Goal: Find contact information: Find contact information

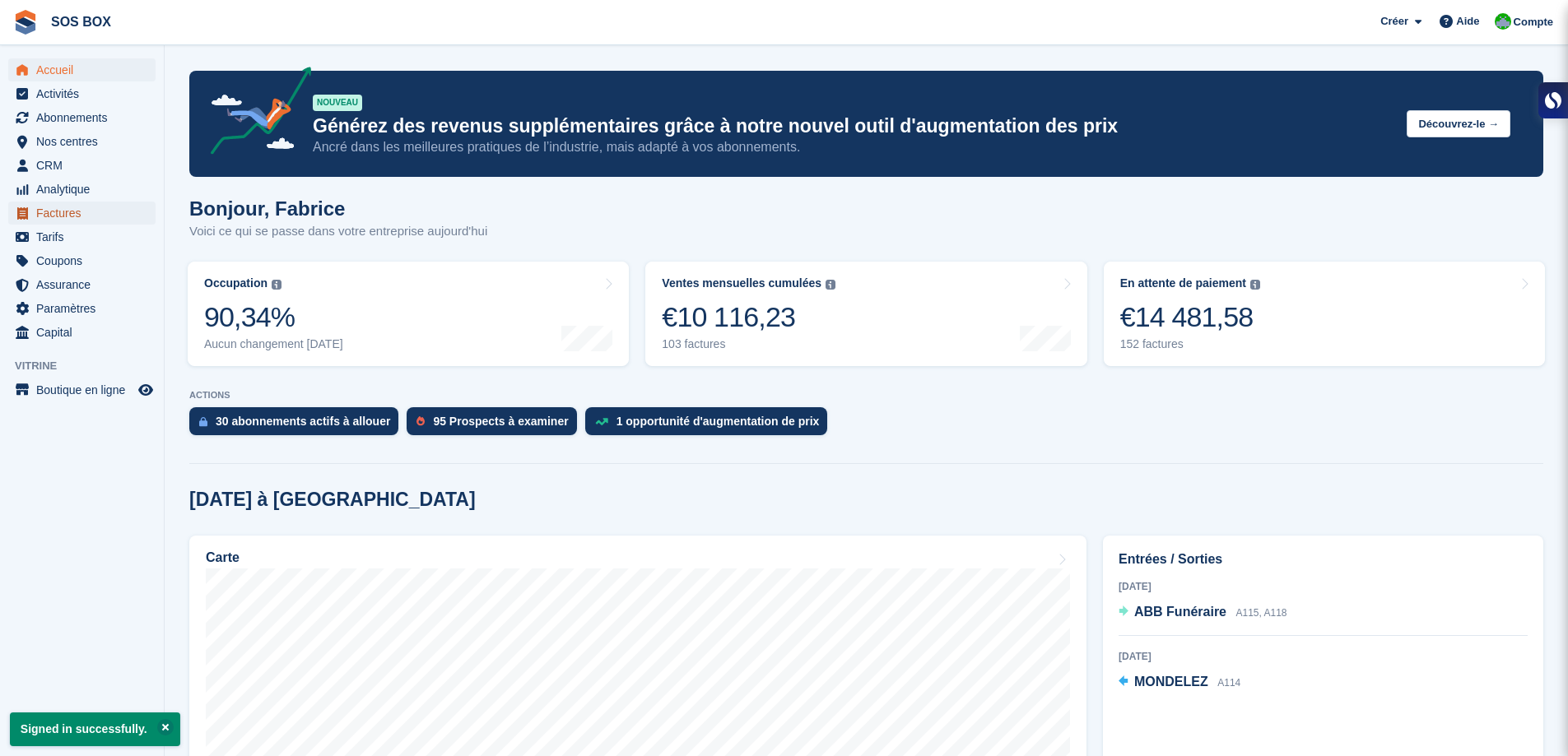
click at [53, 217] on span "Factures" at bounding box center [86, 213] width 99 height 23
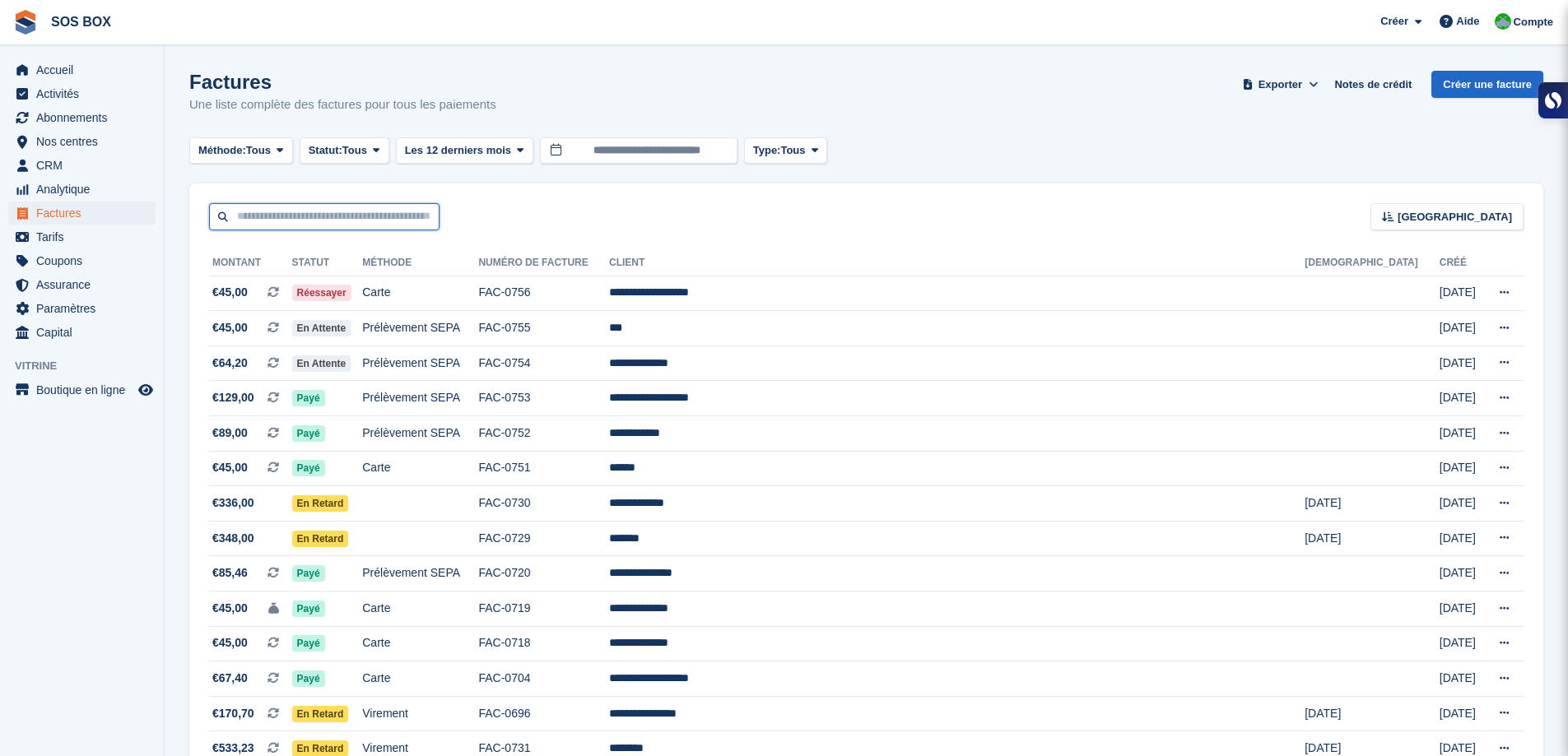
click at [352, 212] on input "text" at bounding box center [324, 216] width 230 height 27
type input "**********"
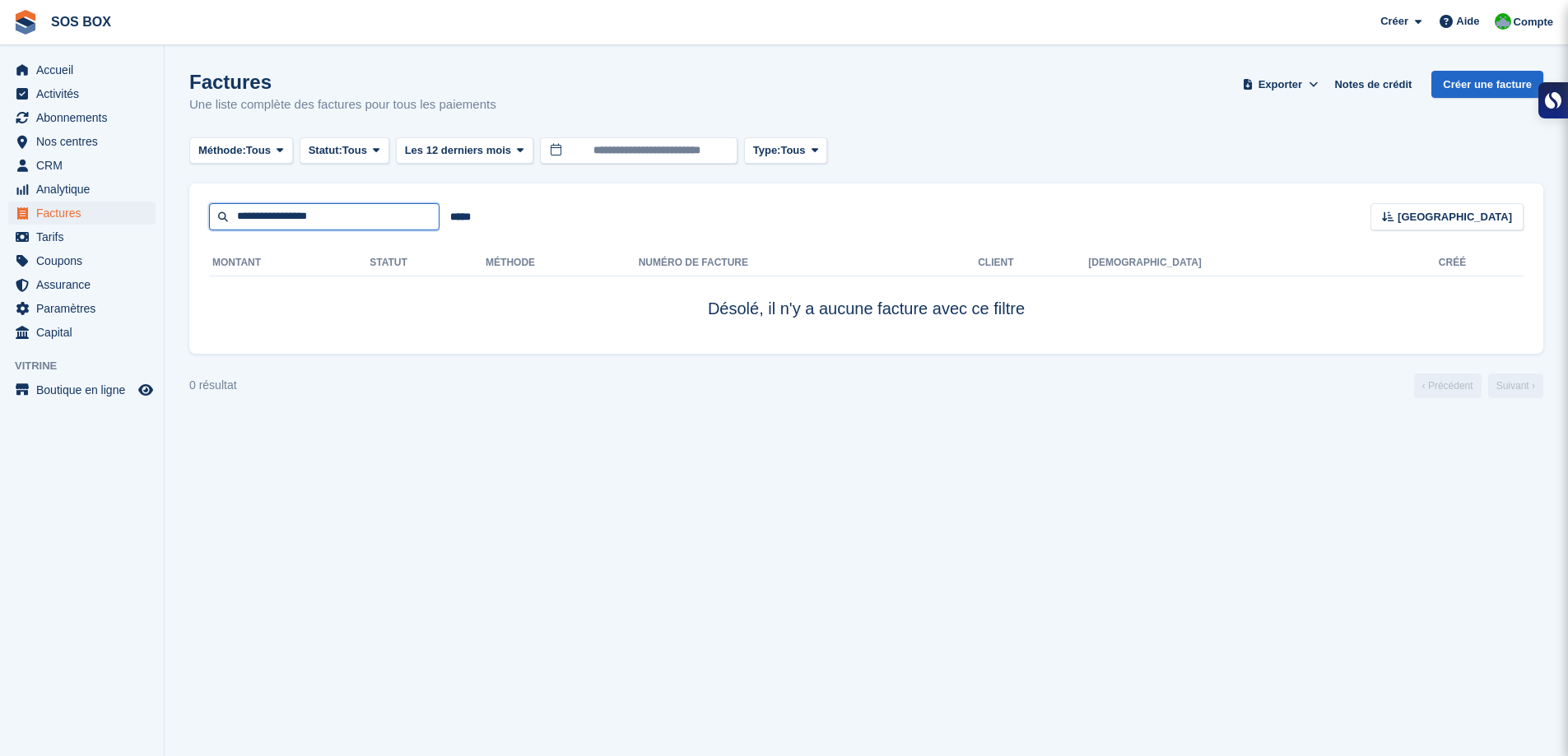
drag, startPoint x: 287, startPoint y: 215, endPoint x: 189, endPoint y: 226, distance: 98.6
click at [189, 226] on div "**********" at bounding box center [866, 206] width 1354 height 47
click at [338, 215] on input "*******" at bounding box center [324, 216] width 230 height 27
type input "*******"
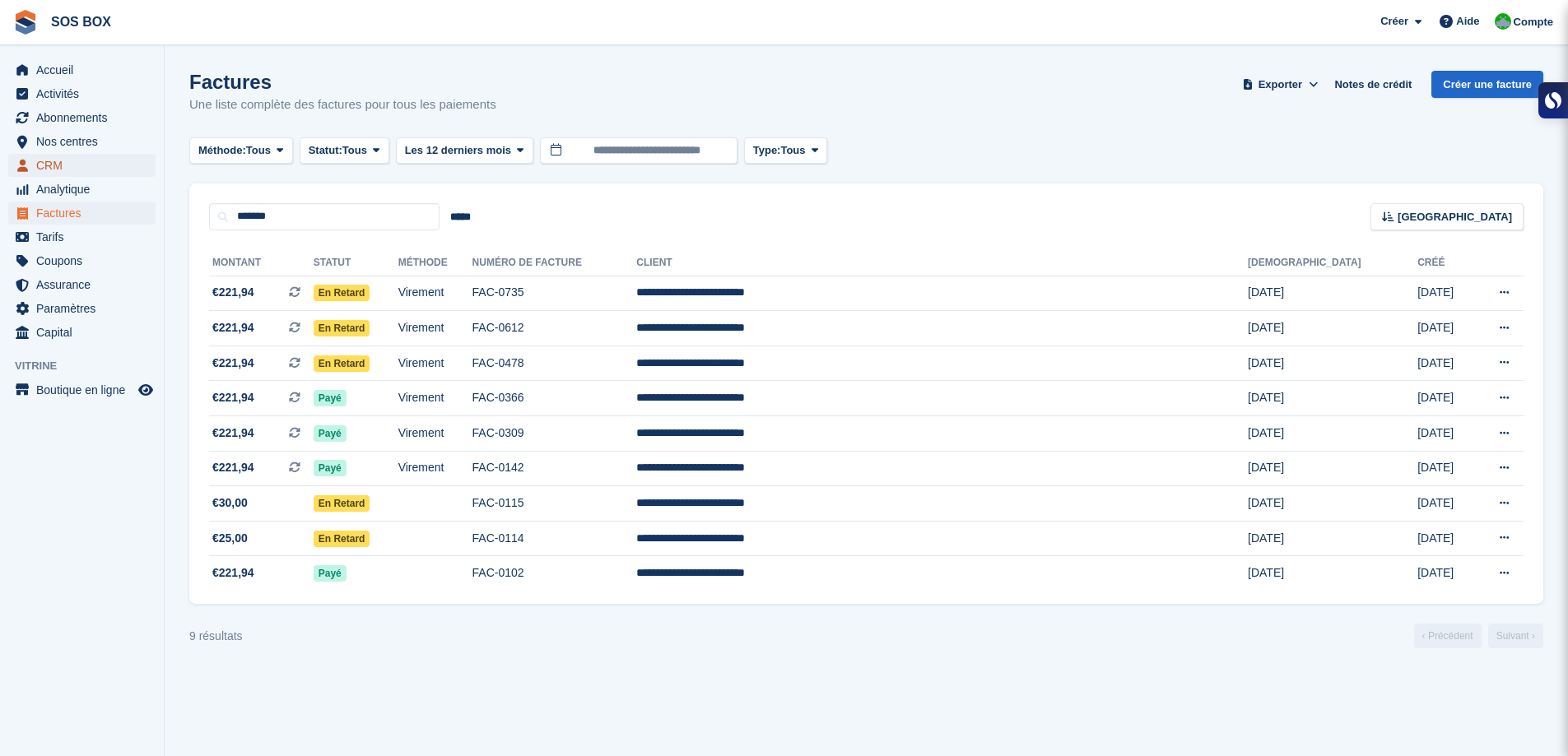
click at [71, 165] on span "CRM" at bounding box center [86, 165] width 99 height 23
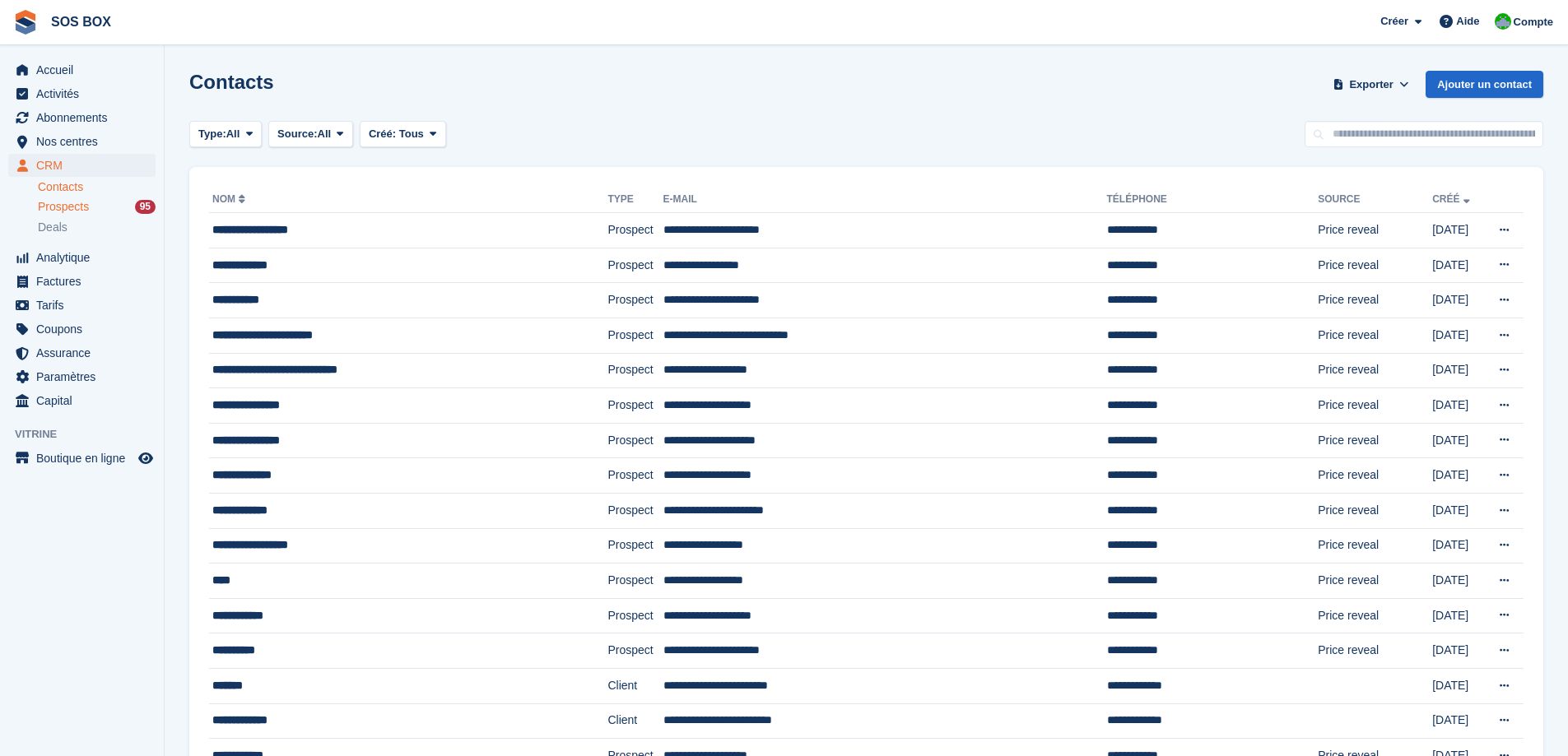
click at [74, 203] on span "Prospects" at bounding box center [64, 206] width 51 height 16
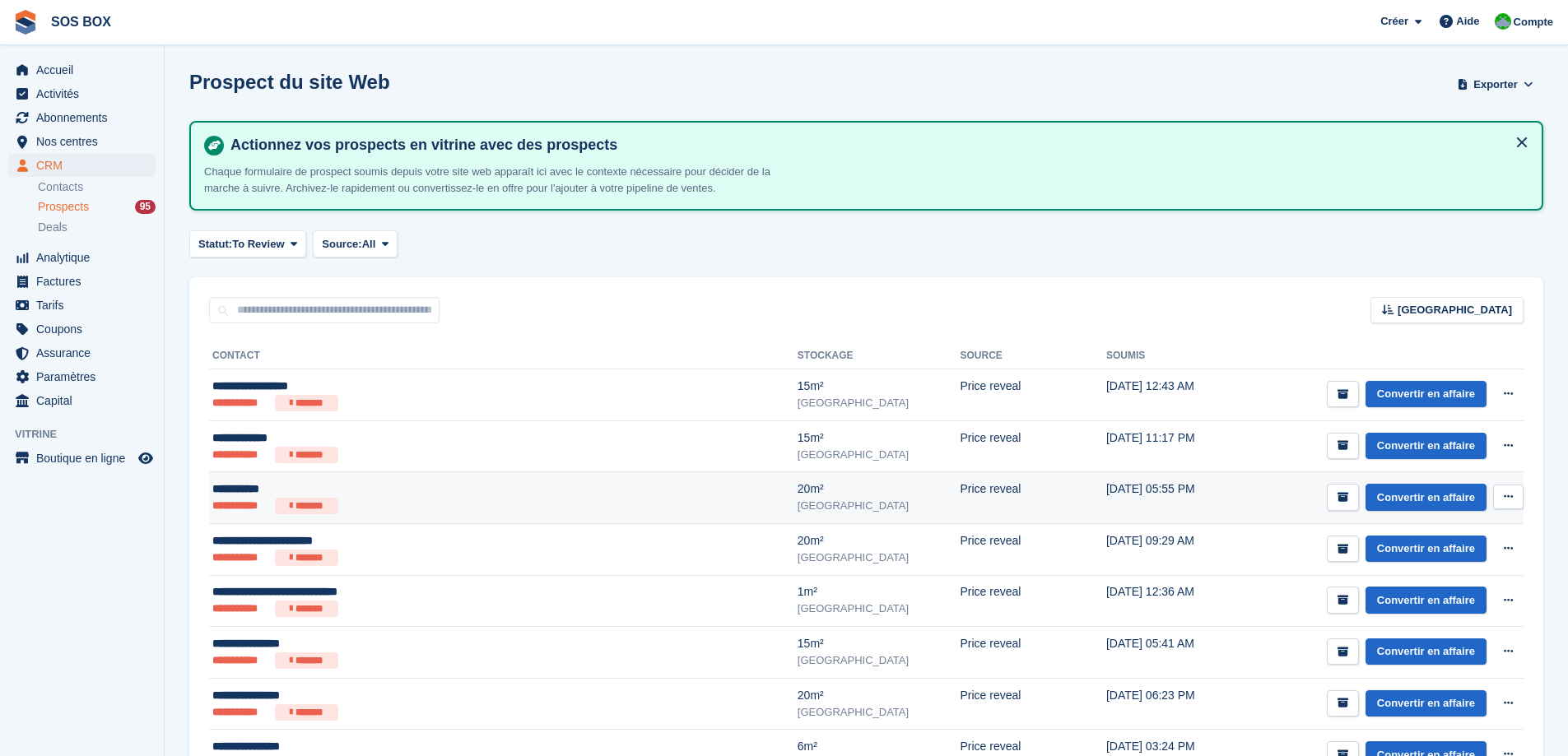
click at [548, 498] on ul "**********" at bounding box center [412, 506] width 400 height 17
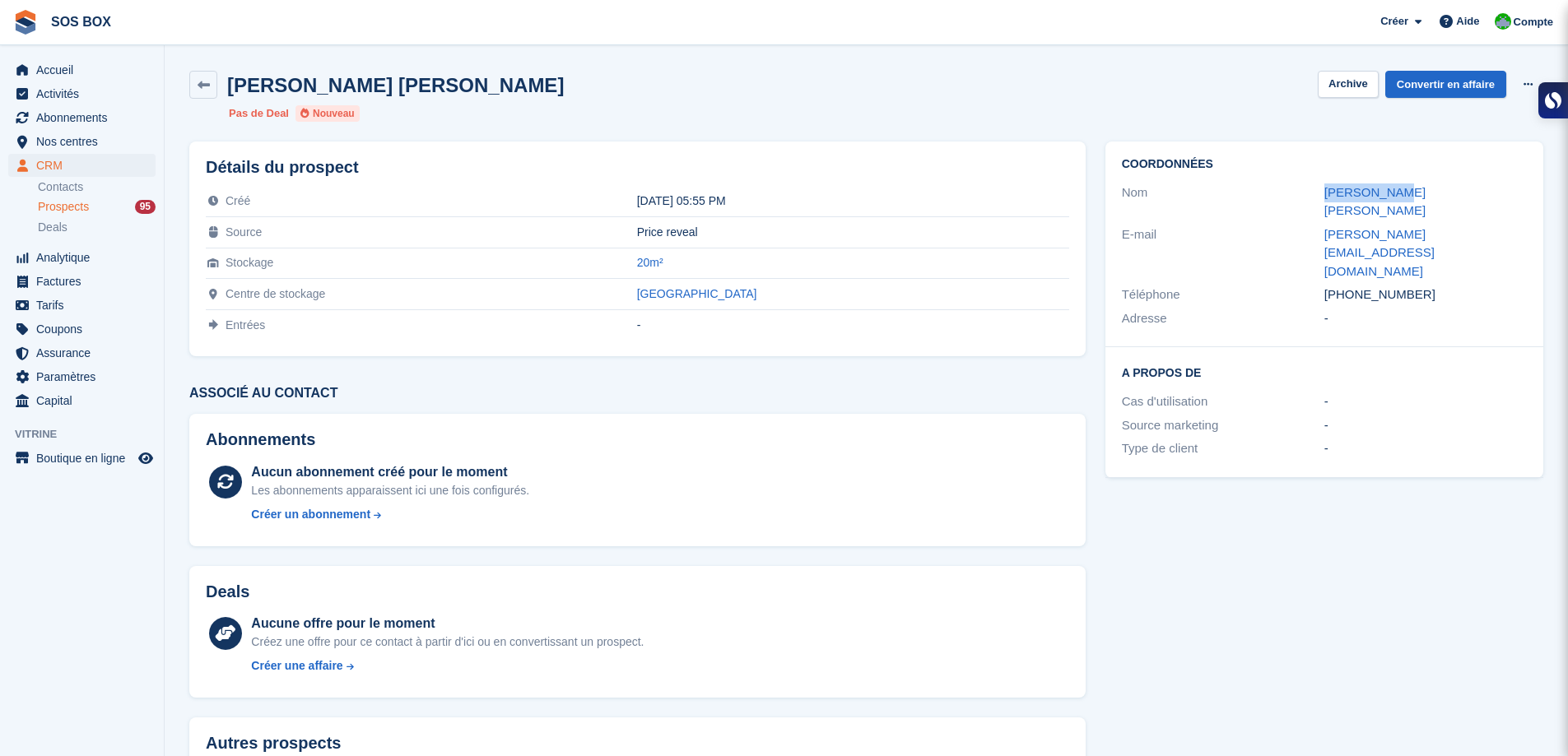
drag, startPoint x: 1393, startPoint y: 197, endPoint x: 1323, endPoint y: 202, distance: 70.2
click at [1323, 202] on div "Nom Marie robin" at bounding box center [1324, 201] width 405 height 42
copy div "Marie robin"
drag, startPoint x: 1423, startPoint y: 241, endPoint x: 1293, endPoint y: 241, distance: 130.0
click at [1293, 283] on div "Téléphone +33666229640" at bounding box center [1324, 295] width 405 height 24
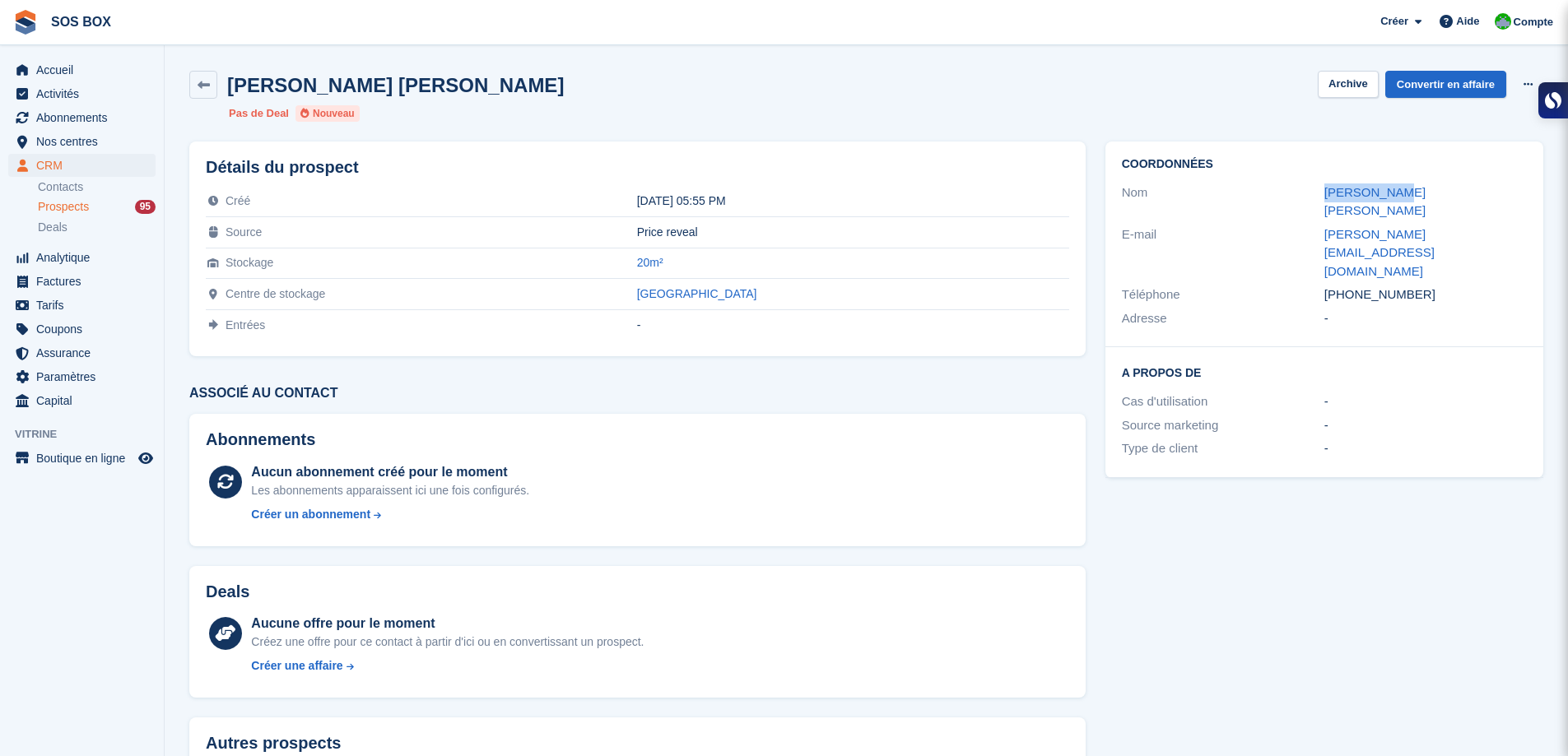
copy div "Téléphone +33666229640"
drag, startPoint x: 1480, startPoint y: 215, endPoint x: 1305, endPoint y: 213, distance: 175.0
click at [1305, 223] on div "E-mail marie.robin12@gmail.com" at bounding box center [1324, 253] width 405 height 61
copy div "marie.robin12@gmail.com"
click at [198, 81] on icon at bounding box center [203, 85] width 12 height 12
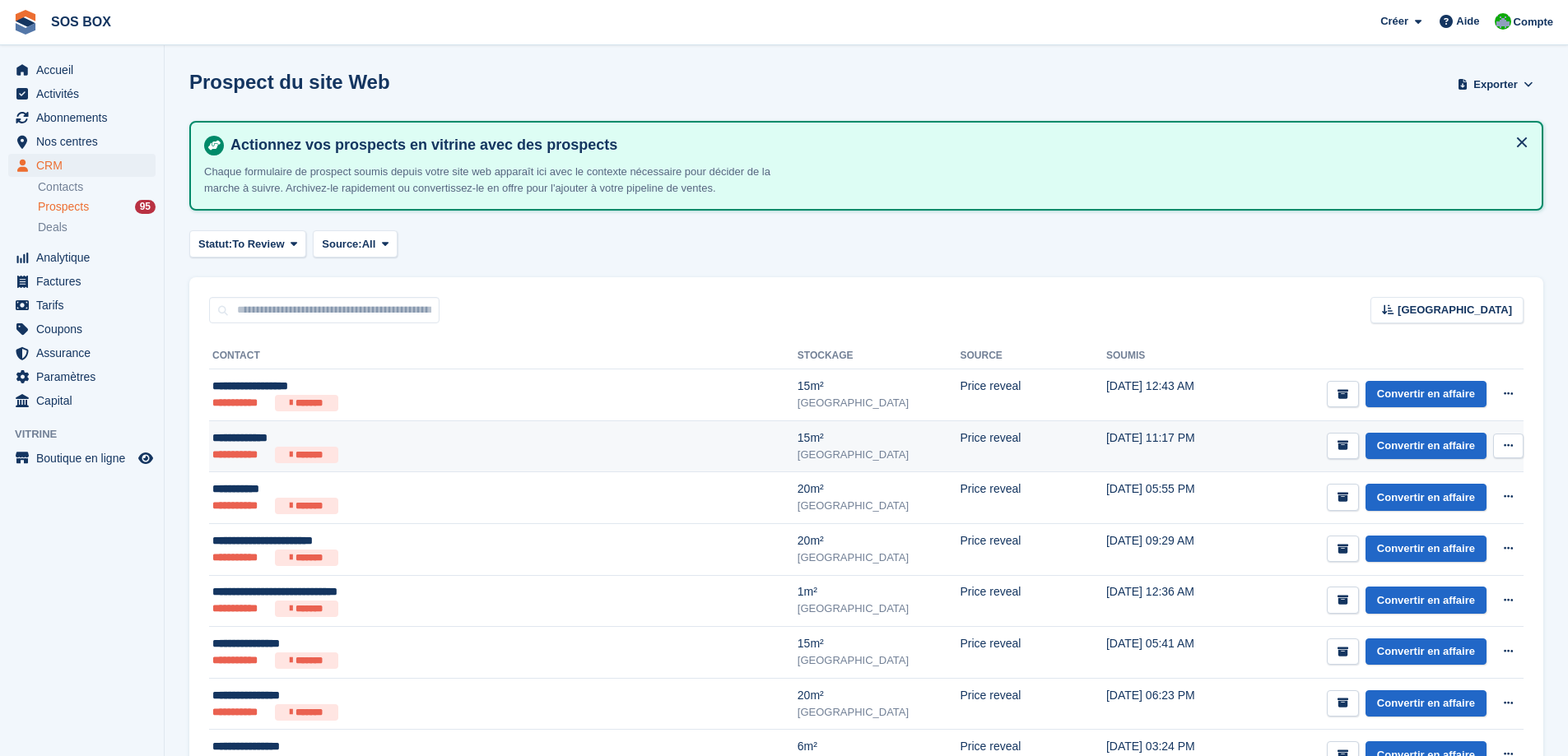
click at [798, 438] on div "15m²" at bounding box center [879, 437] width 163 height 17
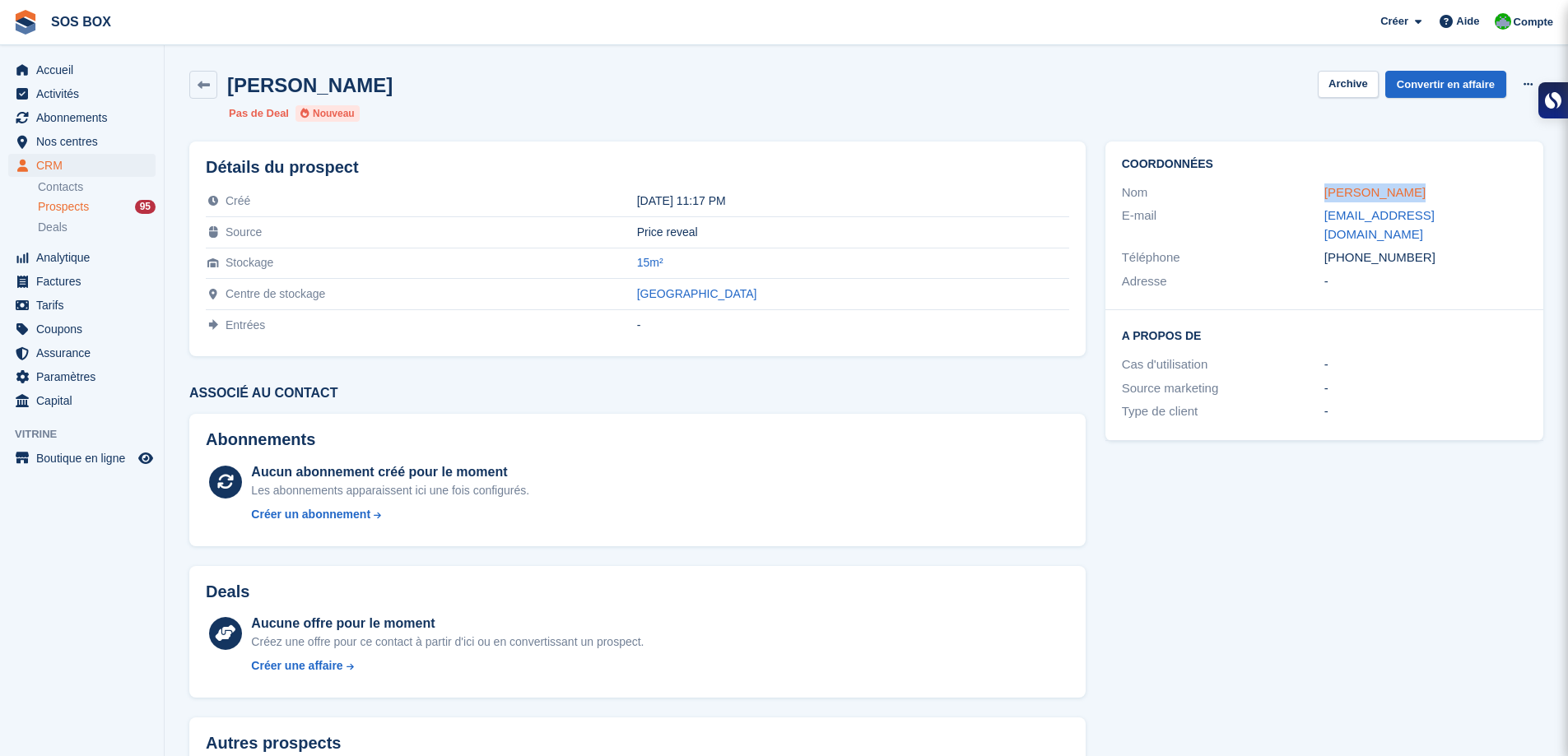
drag, startPoint x: 1404, startPoint y: 191, endPoint x: 1324, endPoint y: 196, distance: 80.2
click at [1324, 196] on div "Amelia Busset" at bounding box center [1425, 192] width 202 height 19
copy link "Amelia Busset"
drag, startPoint x: 1410, startPoint y: 239, endPoint x: 1323, endPoint y: 239, distance: 87.0
click at [1323, 246] on div "Téléphone +33673836672" at bounding box center [1324, 258] width 405 height 24
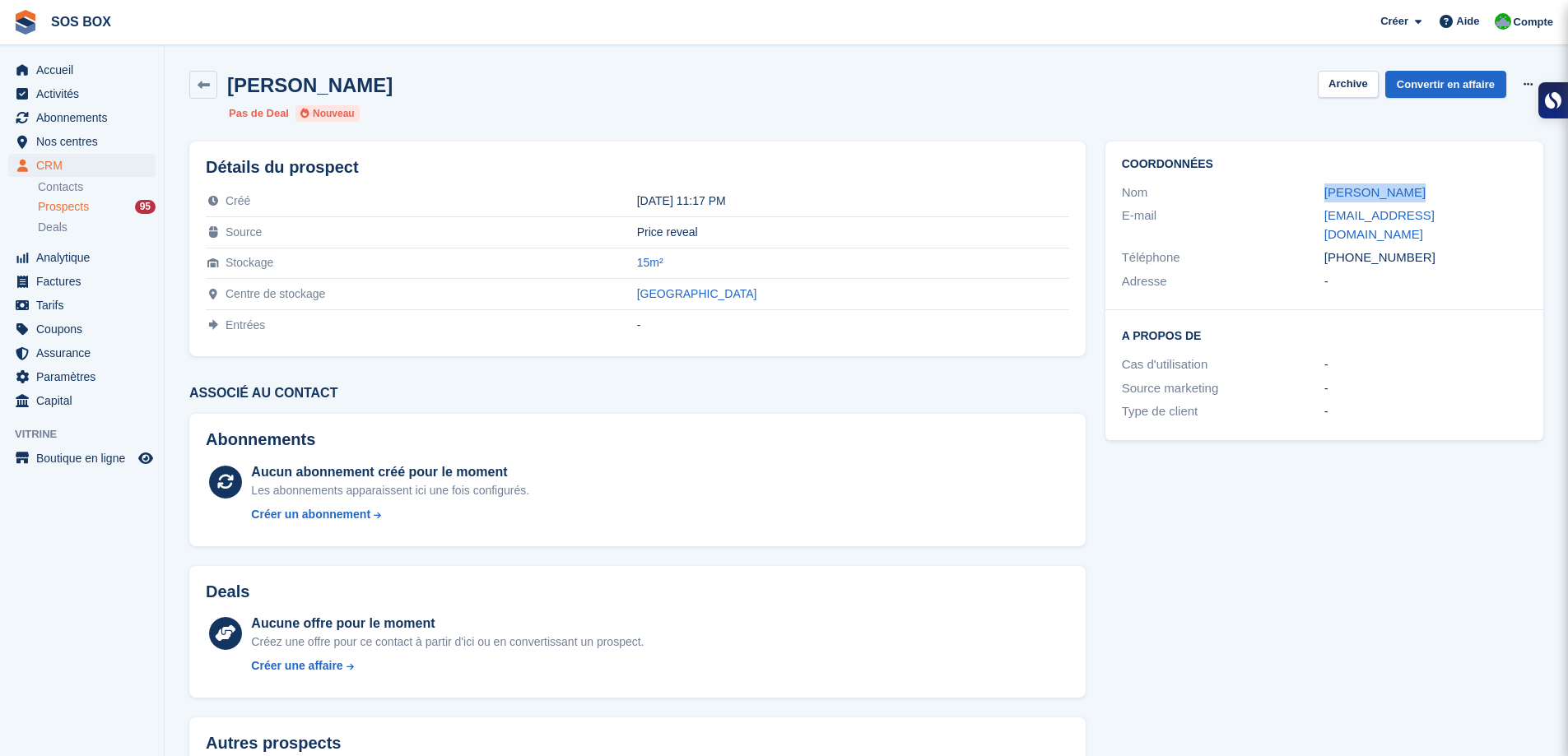
copy div "Téléphone +33673836672"
click at [204, 79] on icon at bounding box center [203, 85] width 12 height 12
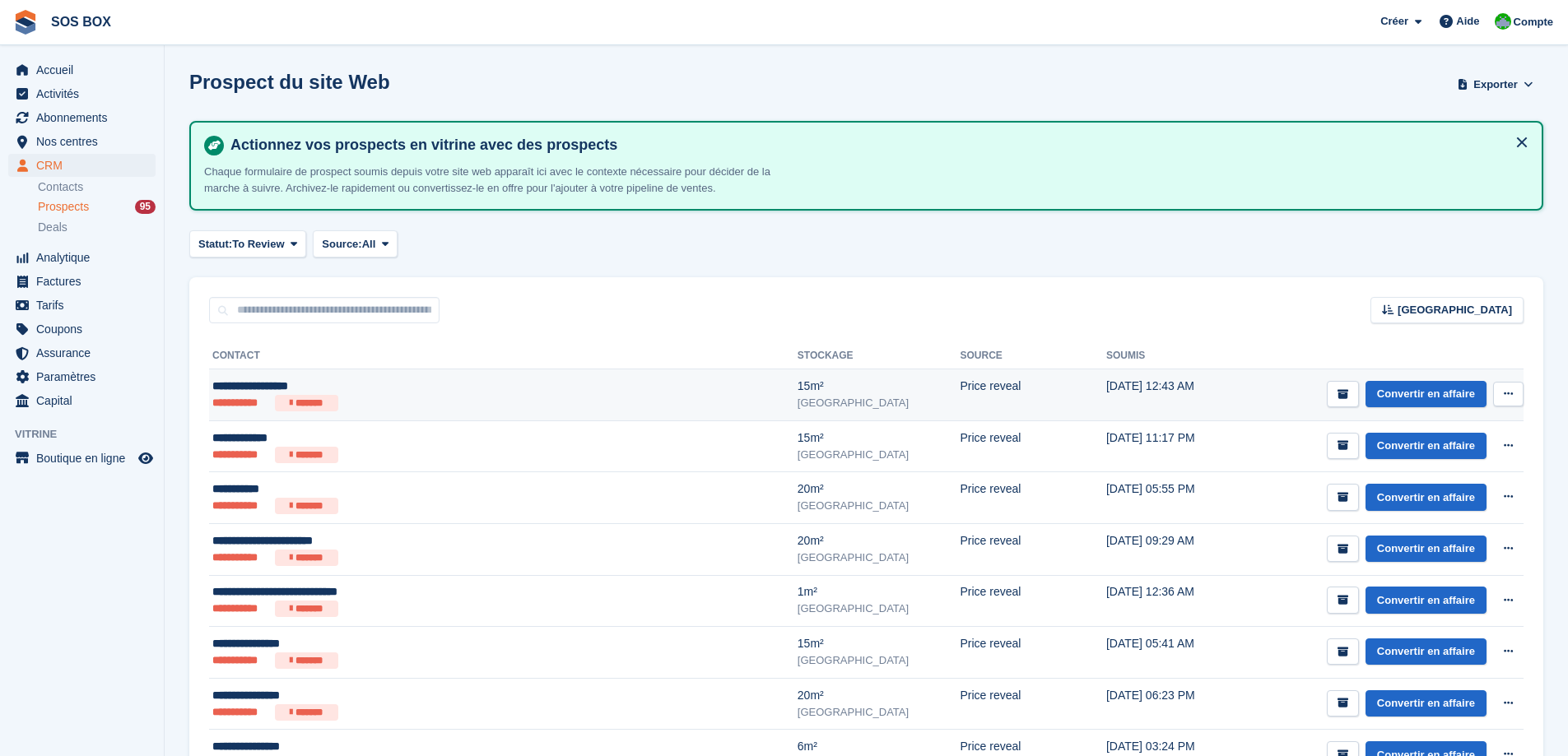
click at [798, 404] on div "[GEOGRAPHIC_DATA]" at bounding box center [879, 404] width 163 height 17
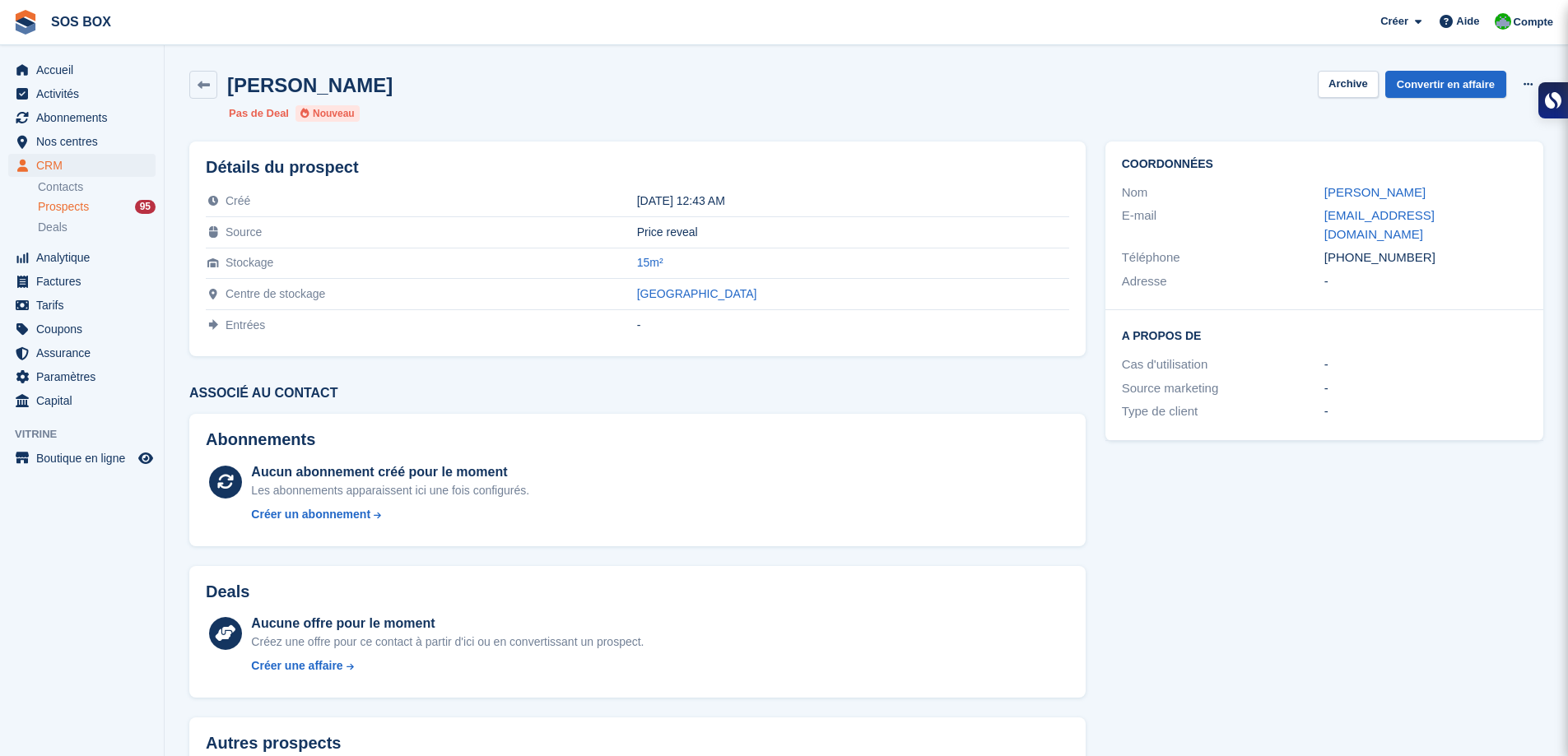
drag, startPoint x: 1470, startPoint y: 196, endPoint x: 1300, endPoint y: 203, distance: 170.1
click at [1300, 203] on div "Nom [PERSON_NAME]" at bounding box center [1324, 192] width 405 height 24
copy div "[PERSON_NAME]"
drag, startPoint x: 1471, startPoint y: 219, endPoint x: 1305, endPoint y: 224, distance: 166.1
click at [1305, 224] on div "E-mail [EMAIL_ADDRESS][DOMAIN_NAME]" at bounding box center [1324, 224] width 405 height 42
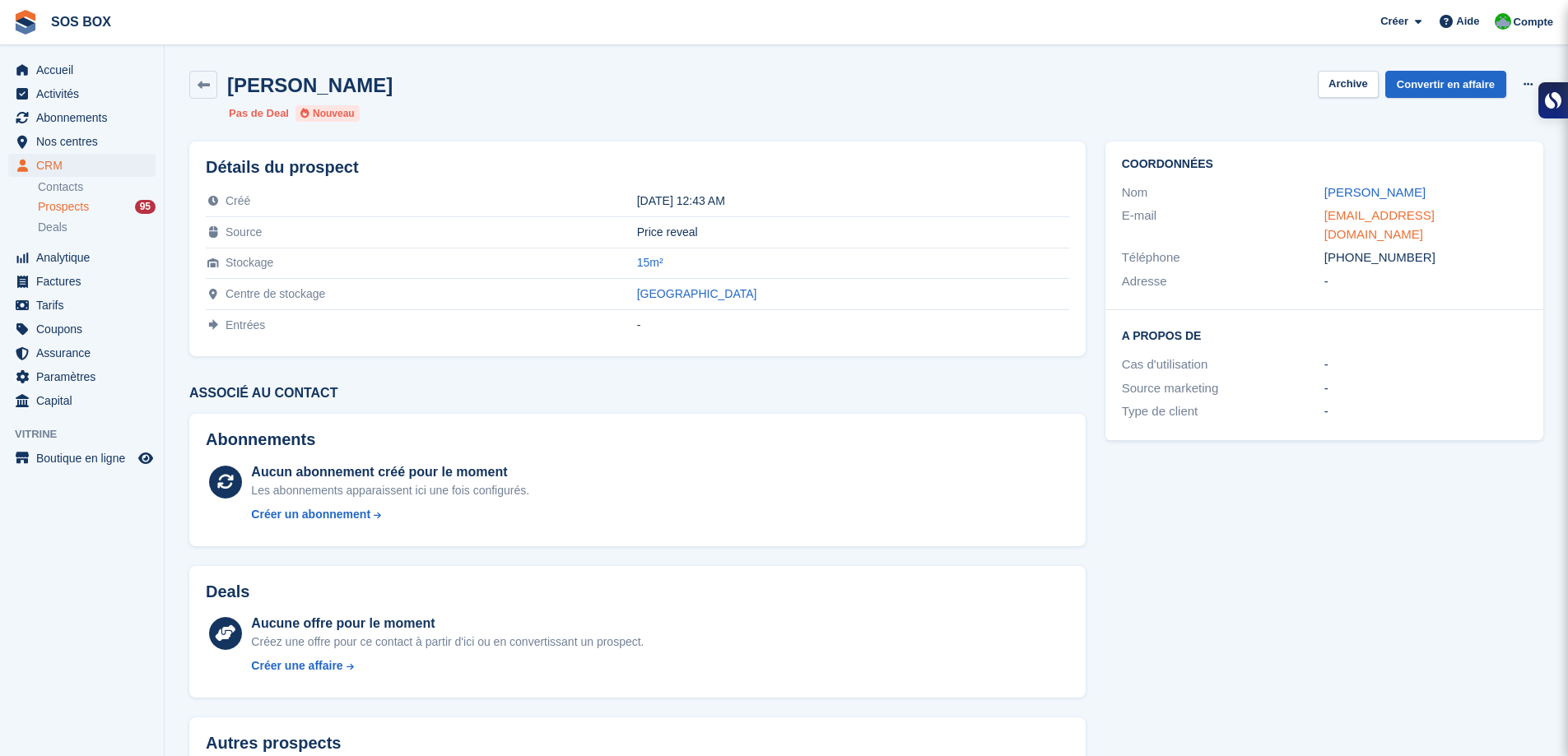
copy div "[EMAIL_ADDRESS][DOMAIN_NAME]"
drag, startPoint x: 1417, startPoint y: 242, endPoint x: 1324, endPoint y: 244, distance: 93.0
click at [1324, 248] on div "[PHONE_NUMBER]" at bounding box center [1425, 258] width 202 height 19
copy div "[PHONE_NUMBER]"
click at [214, 88] on link at bounding box center [203, 85] width 28 height 28
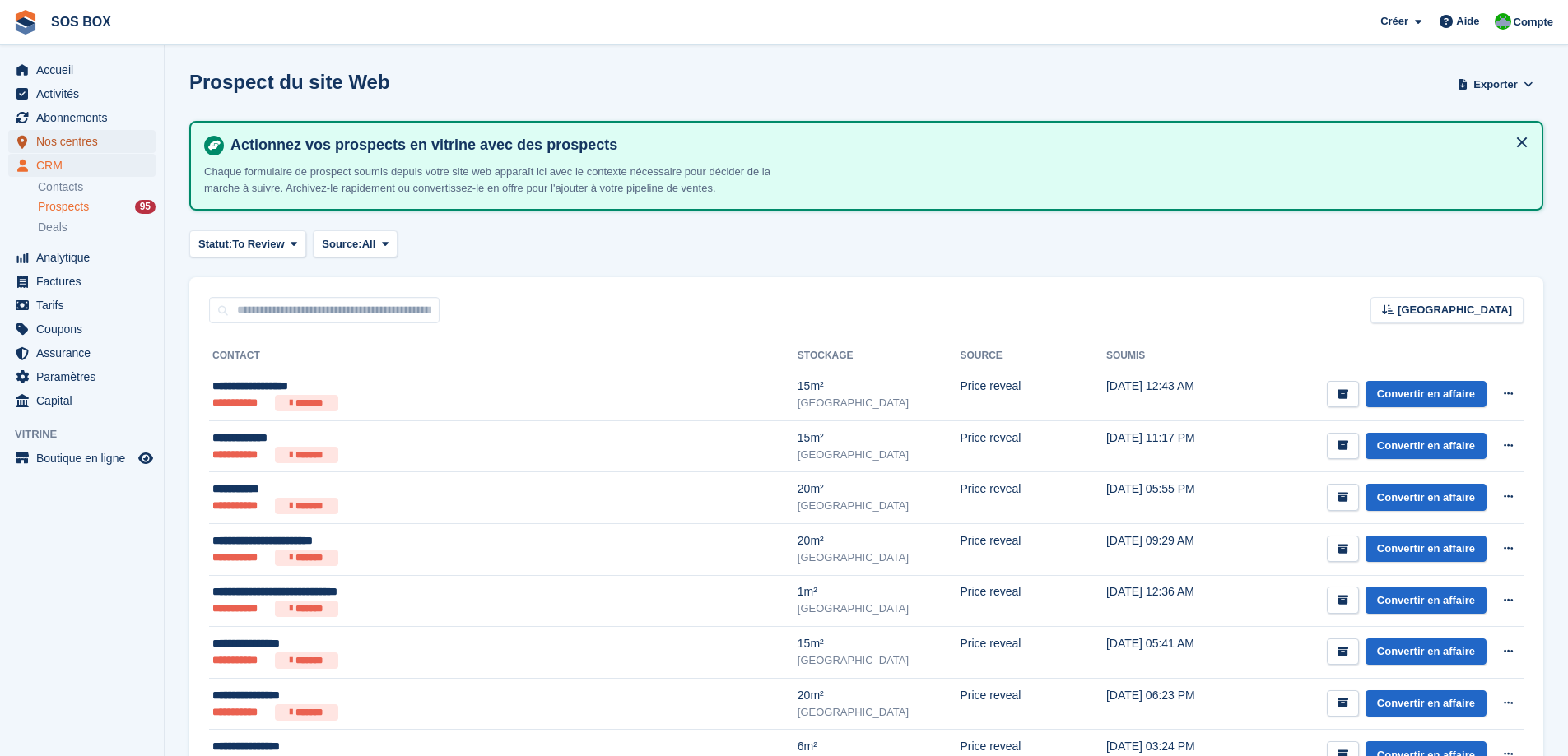
click at [92, 141] on span "Nos centres" at bounding box center [86, 142] width 99 height 23
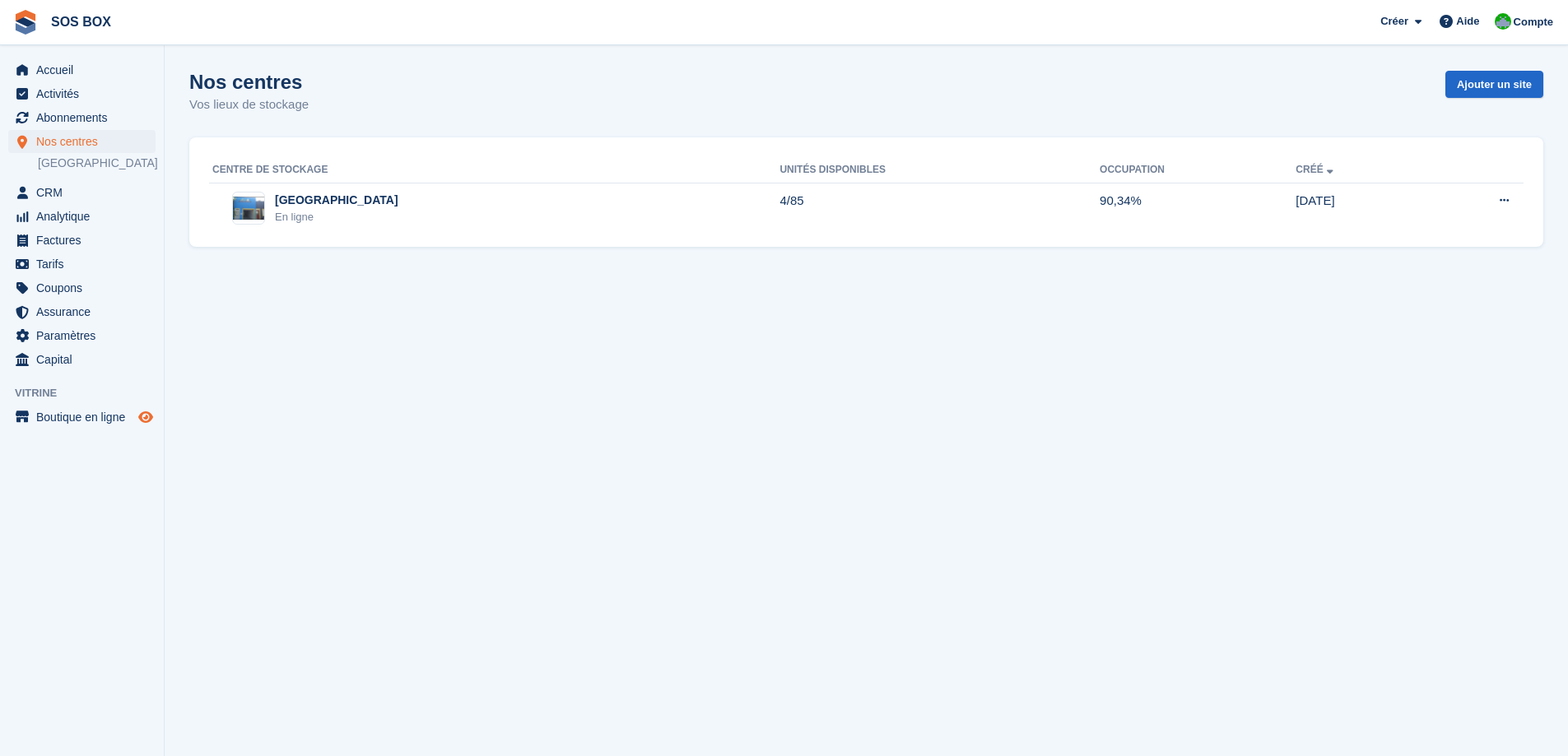
click at [146, 411] on icon "Boutique d'aperçu" at bounding box center [146, 418] width 15 height 13
click at [385, 210] on div "Angoulême En ligne" at bounding box center [495, 208] width 567 height 34
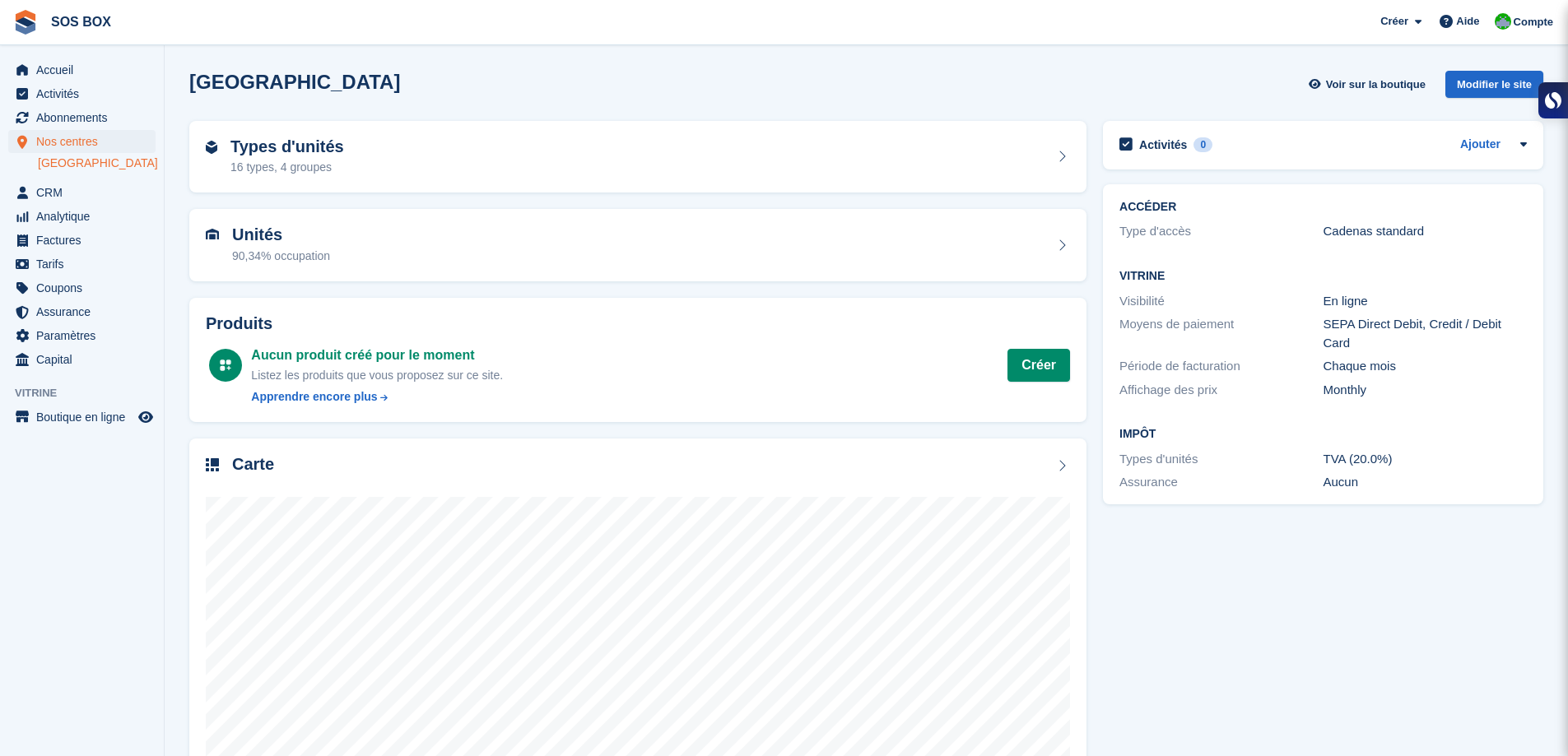
scroll to position [87, 0]
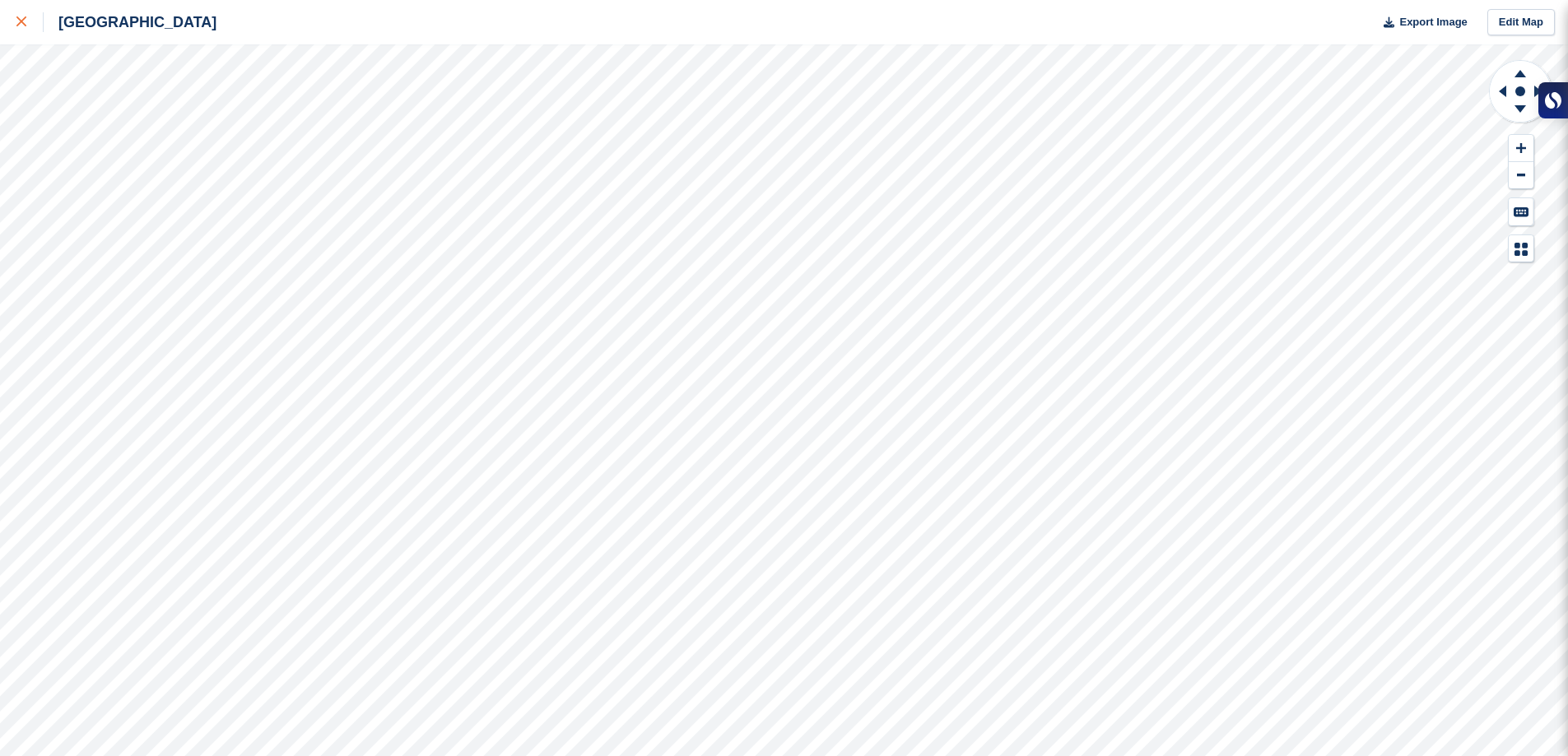
click at [25, 17] on icon at bounding box center [21, 21] width 10 height 10
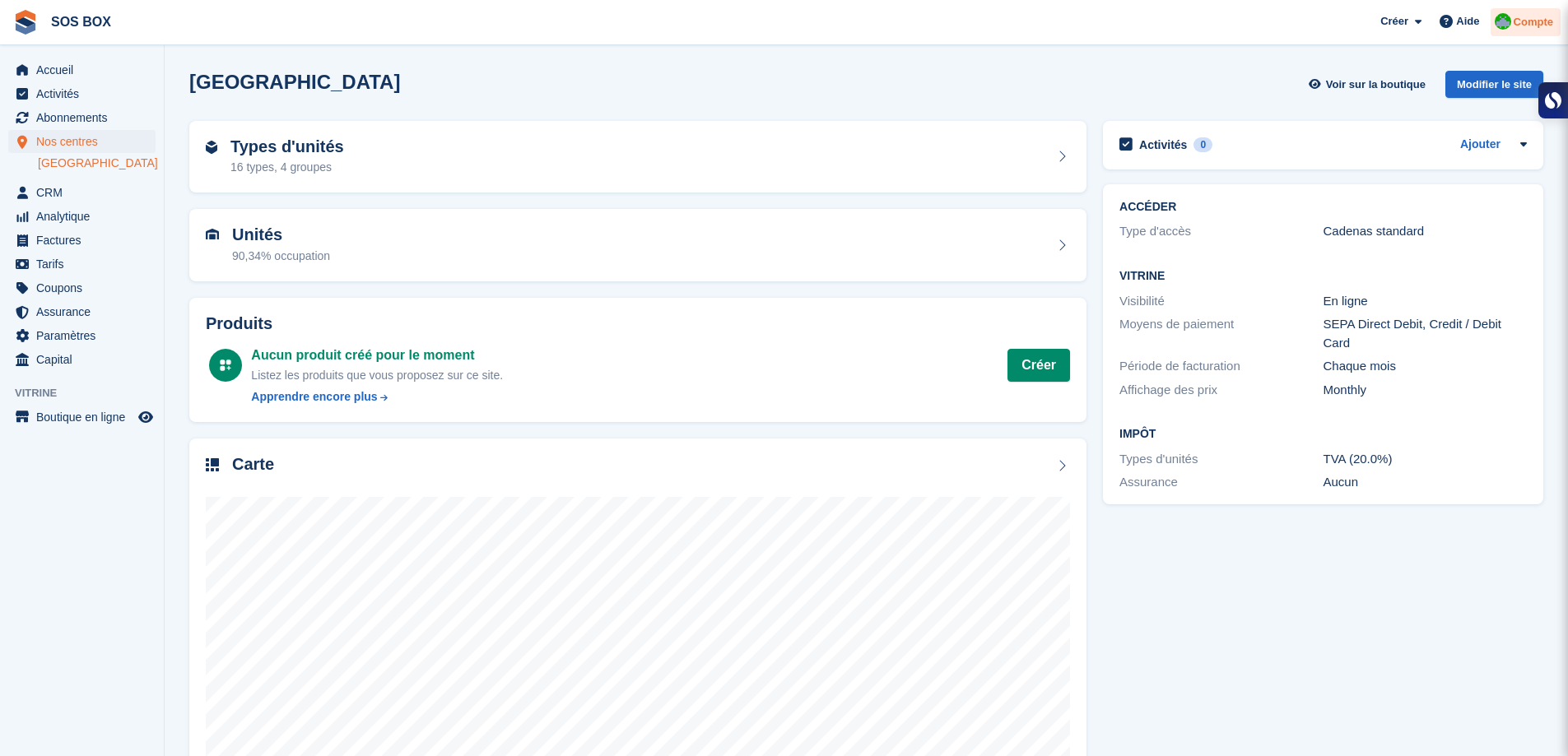
click at [1509, 28] on img at bounding box center [1504, 21] width 17 height 17
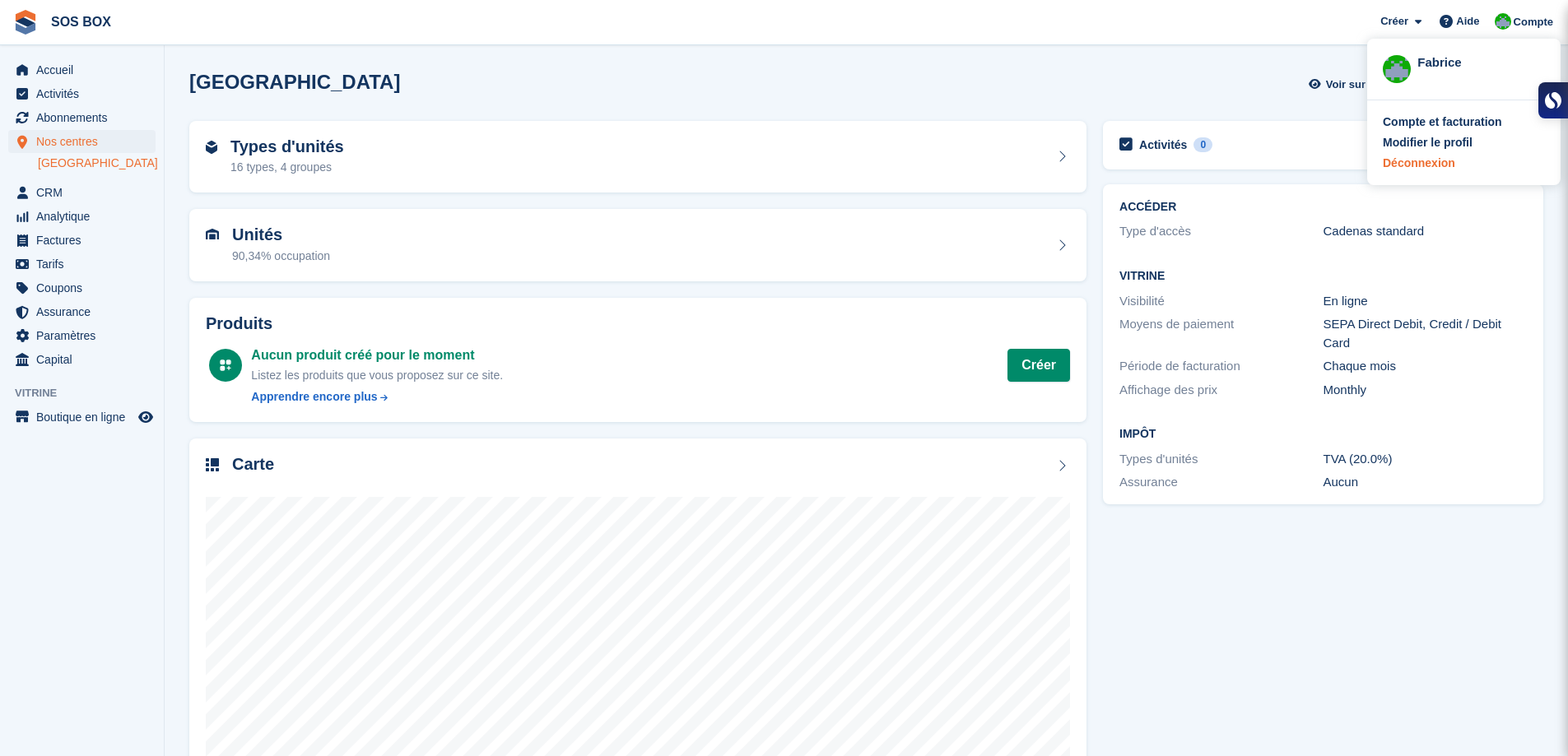
click at [1427, 171] on div "Déconnexion" at bounding box center [1419, 163] width 73 height 17
